Goal: Check status: Check status

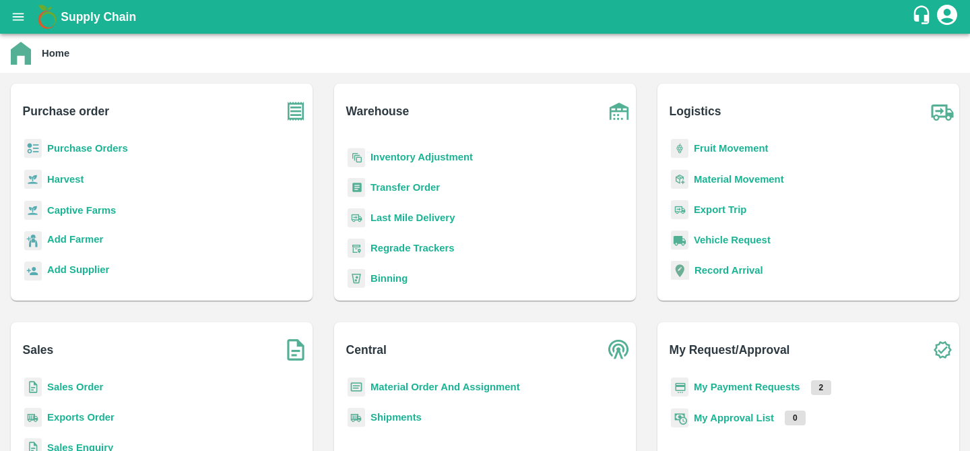
scroll to position [176, 0]
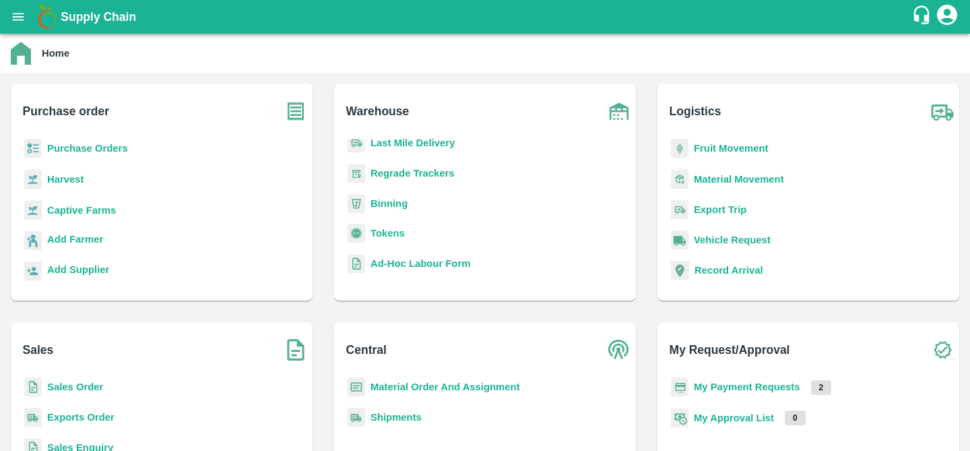
click at [410, 168] on b "Regrade Trackers" at bounding box center [413, 173] width 84 height 11
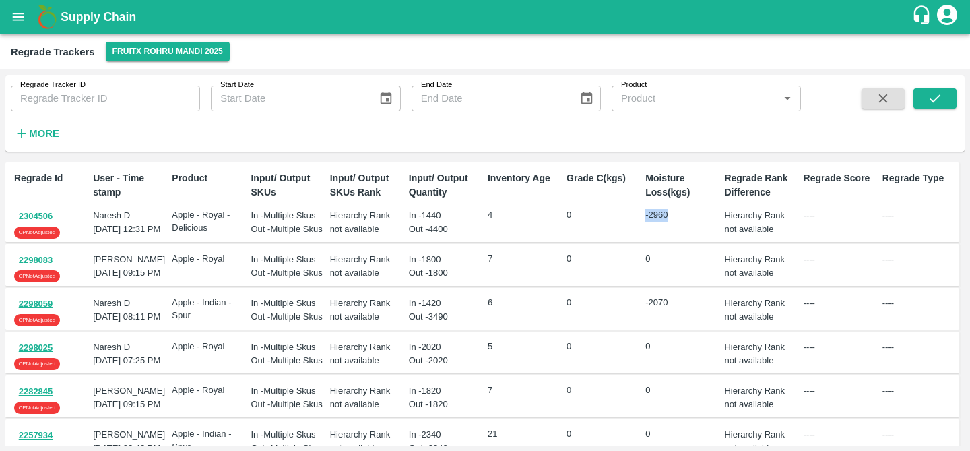
copy p "-2960"
drag, startPoint x: 644, startPoint y: 214, endPoint x: 674, endPoint y: 212, distance: 30.4
click at [674, 212] on p "-2960" at bounding box center [682, 215] width 73 height 13
copy p "-2070"
drag, startPoint x: 645, startPoint y: 321, endPoint x: 683, endPoint y: 320, distance: 38.4
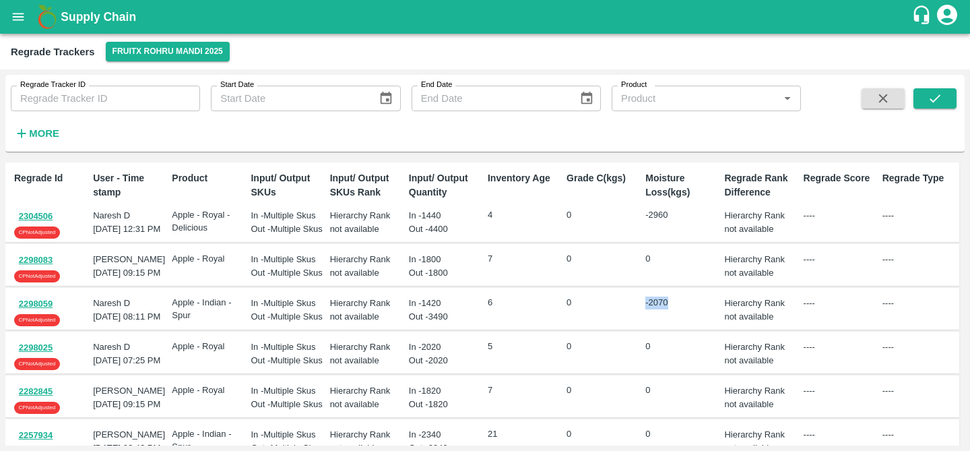
click at [683, 309] on p "-2070" at bounding box center [682, 302] width 73 height 13
